Goal: Transaction & Acquisition: Purchase product/service

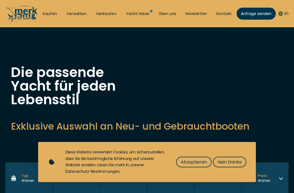
click at [197, 163] on span "Akzeptieren" at bounding box center [194, 161] width 26 height 7
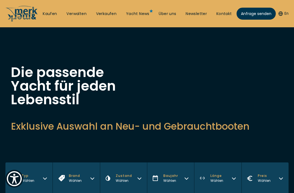
click at [56, 13] on link "Kaufen" at bounding box center [50, 13] width 14 height 5
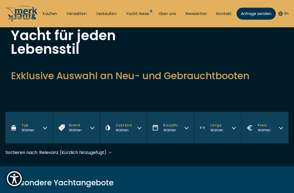
scroll to position [50, 0]
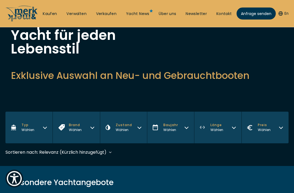
click at [40, 130] on button "Typ Wählen" at bounding box center [28, 128] width 47 height 32
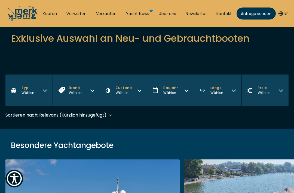
scroll to position [88, 0]
click at [39, 93] on button "Typ Wählen" at bounding box center [28, 90] width 47 height 32
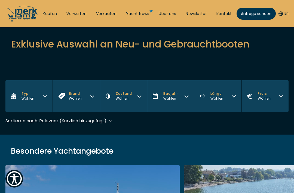
scroll to position [78, 0]
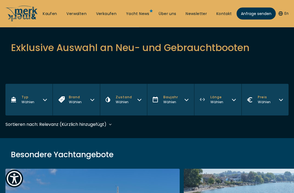
click at [137, 102] on button "Zustand Wählen" at bounding box center [123, 100] width 47 height 32
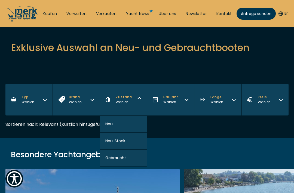
click at [84, 102] on button "Brand Wählen" at bounding box center [76, 100] width 47 height 32
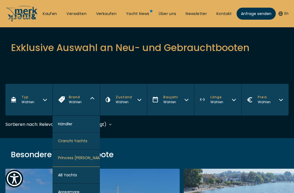
scroll to position [-4, 0]
click at [85, 98] on button "Brand Wählen" at bounding box center [76, 100] width 47 height 32
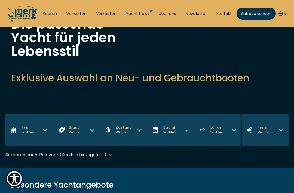
scroll to position [53, 0]
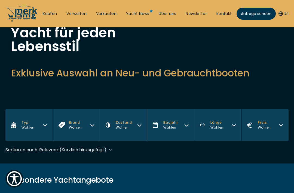
click at [230, 127] on button "Länge Wählen" at bounding box center [217, 125] width 47 height 32
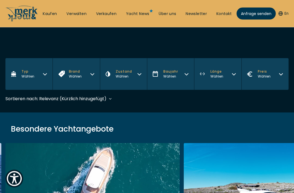
scroll to position [104, 0]
click at [226, 74] on button "Länge Wählen" at bounding box center [217, 74] width 47 height 32
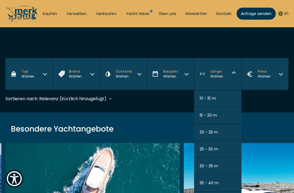
click at [213, 168] on span "30 - 35 m" at bounding box center [209, 166] width 19 height 6
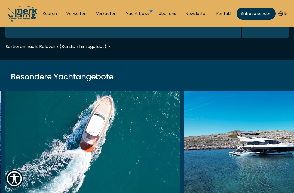
scroll to position [162, 0]
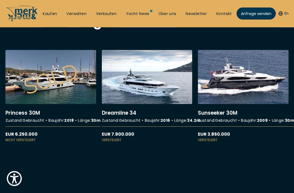
scroll to position [202, 0]
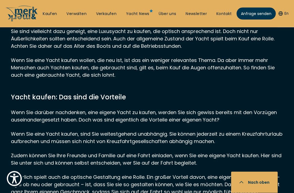
scroll to position [178, 0]
